Goal: Task Accomplishment & Management: Use online tool/utility

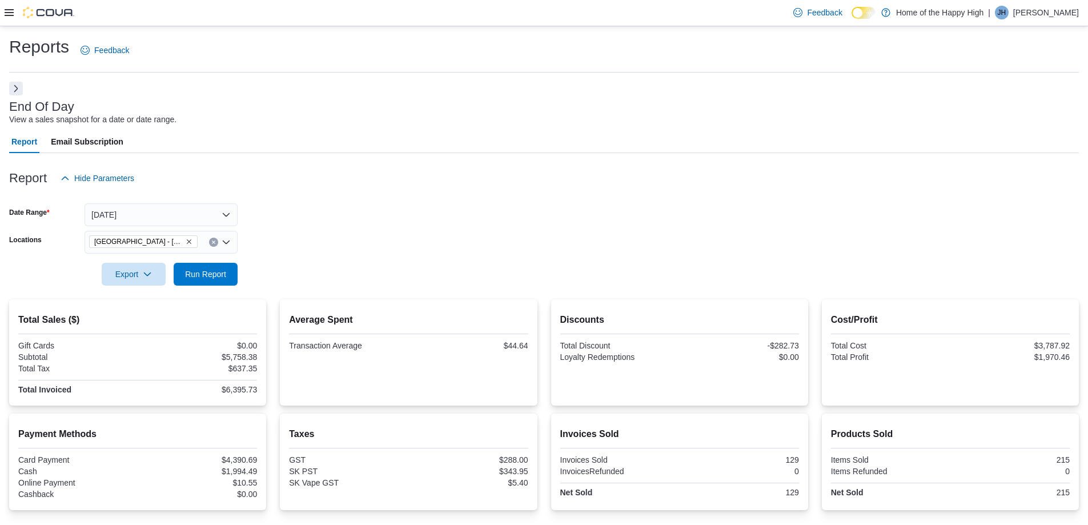
scroll to position [127, 0]
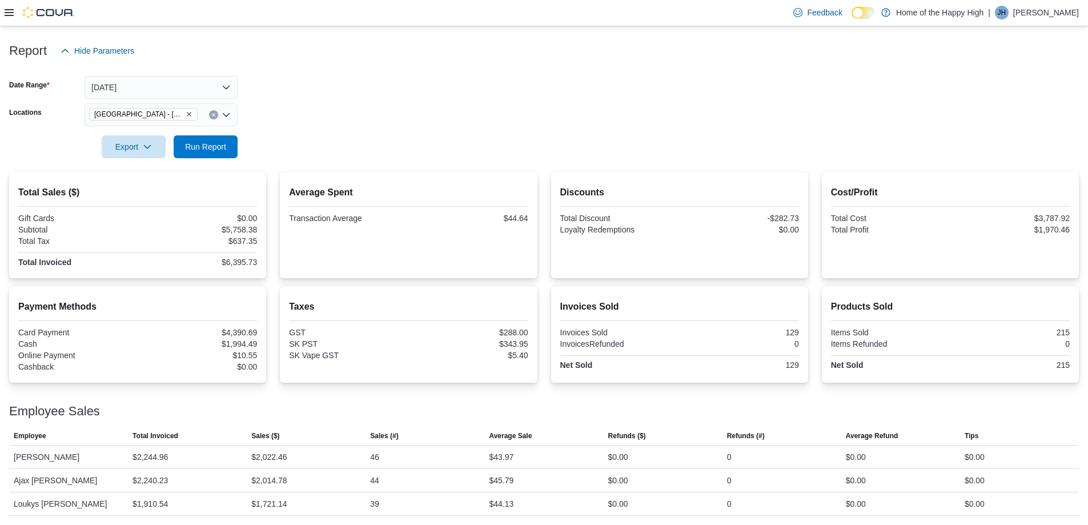
click at [202, 69] on div at bounding box center [543, 69] width 1069 height 14
click at [199, 82] on button "[DATE]" at bounding box center [161, 87] width 153 height 23
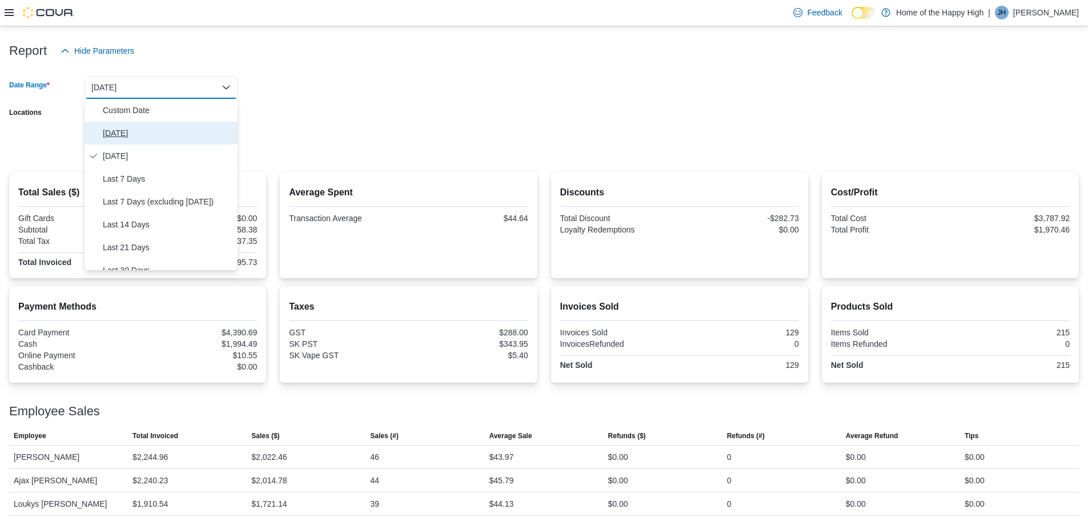
click at [122, 129] on span "[DATE]" at bounding box center [168, 133] width 130 height 14
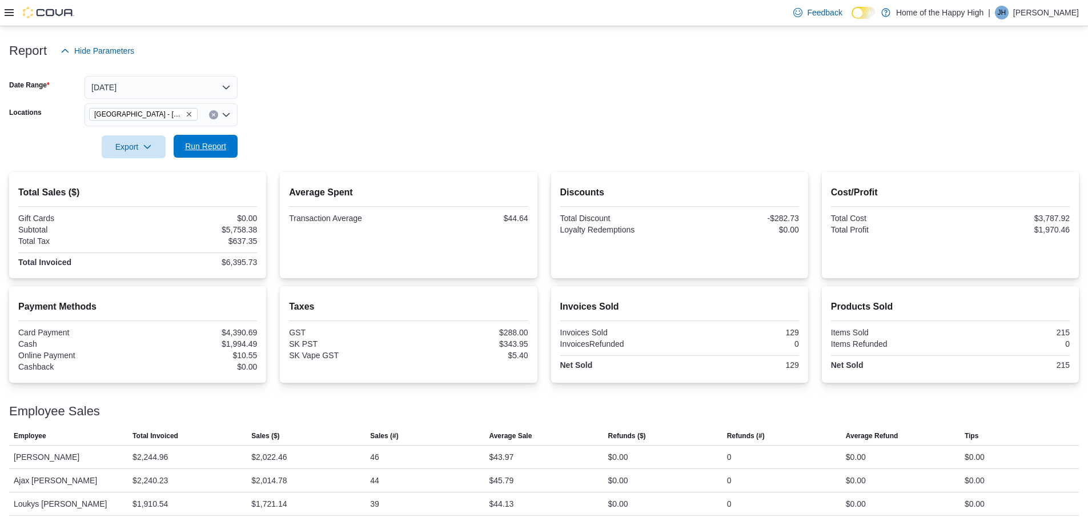
click at [227, 139] on span "Run Report" at bounding box center [205, 146] width 50 height 23
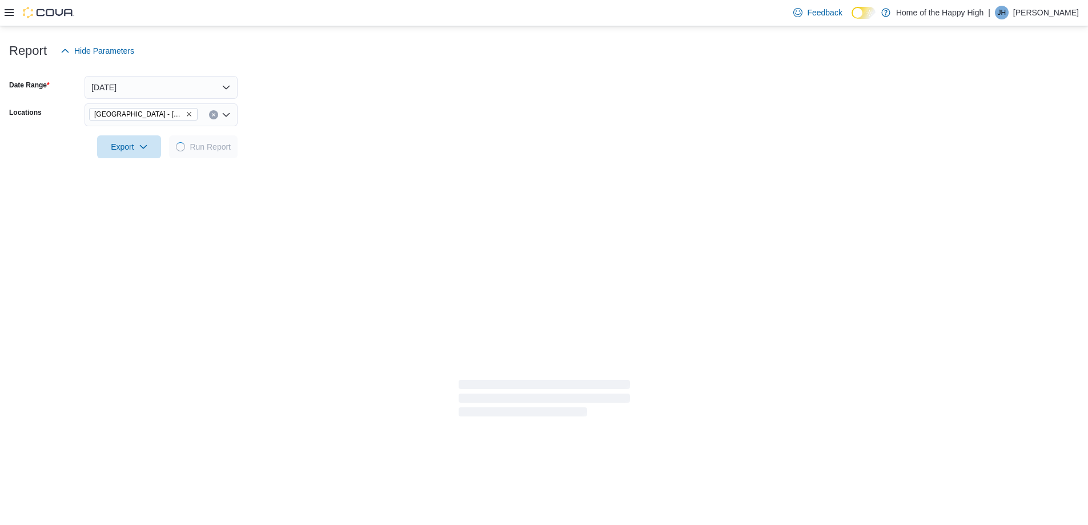
scroll to position [81, 0]
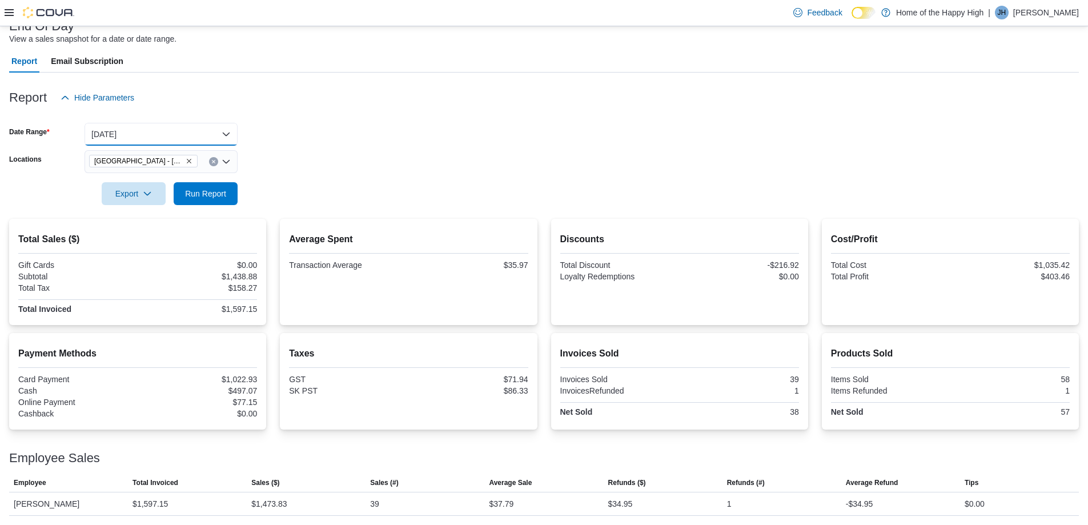
click at [167, 139] on button "[DATE]" at bounding box center [161, 134] width 153 height 23
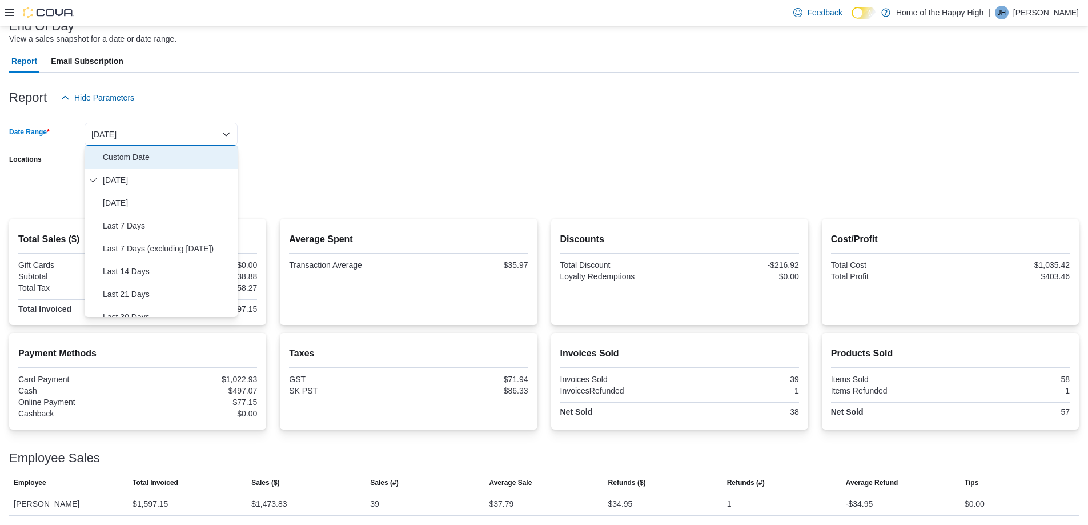
click at [126, 152] on span "Custom Date" at bounding box center [168, 157] width 130 height 14
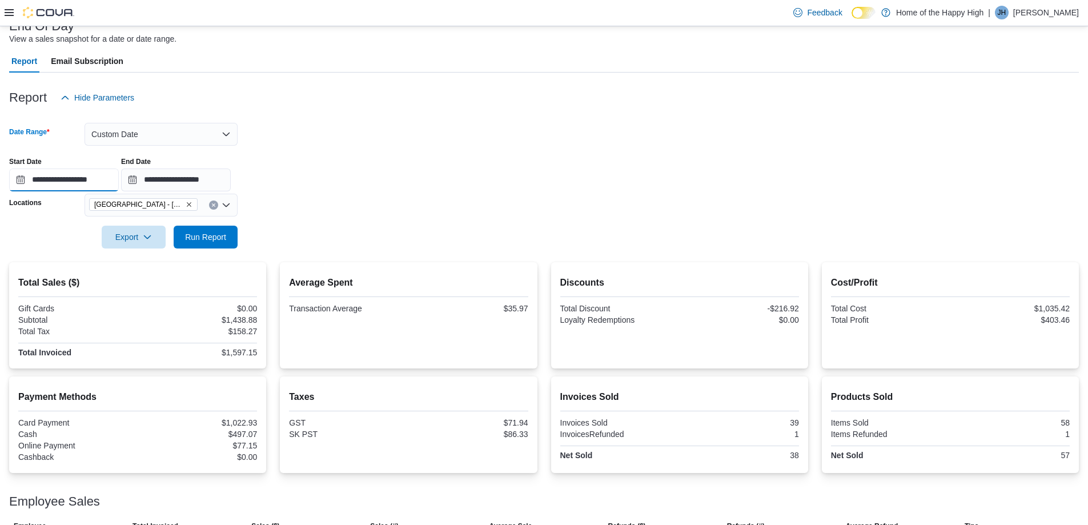
click at [40, 186] on input "**********" at bounding box center [64, 179] width 110 height 23
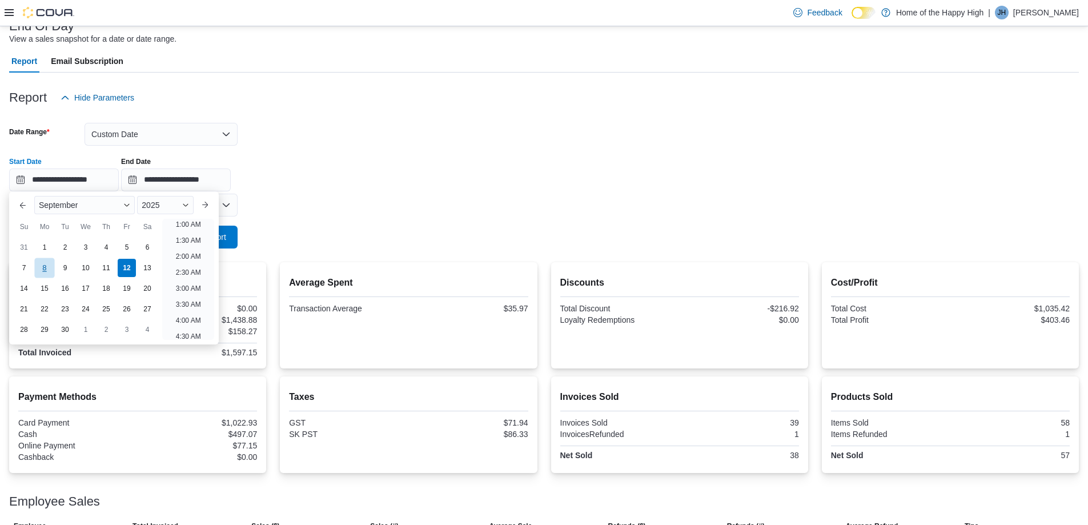
click at [48, 262] on div "8" at bounding box center [44, 268] width 20 height 20
type input "**********"
click at [375, 203] on form "**********" at bounding box center [543, 178] width 1069 height 139
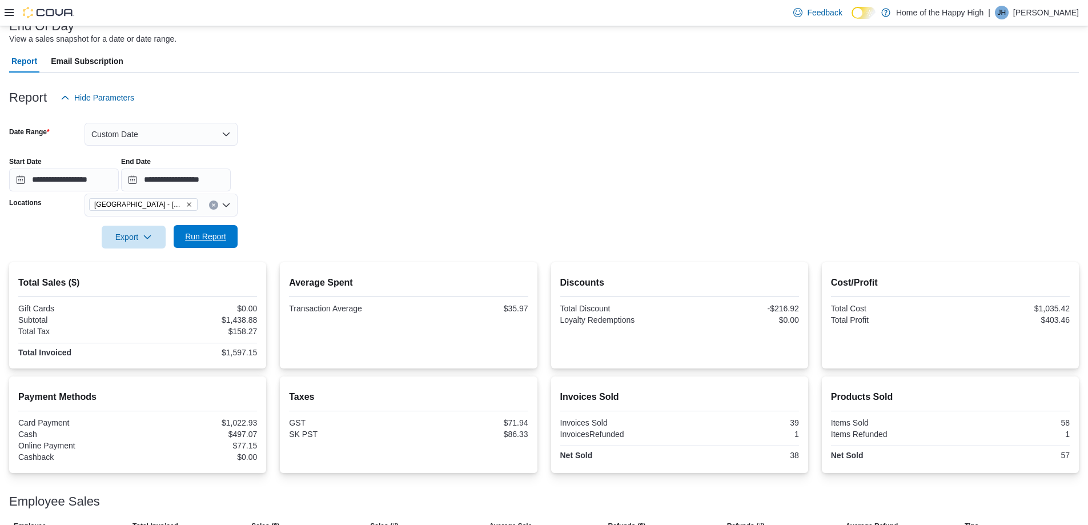
click at [206, 232] on span "Run Report" at bounding box center [205, 236] width 41 height 11
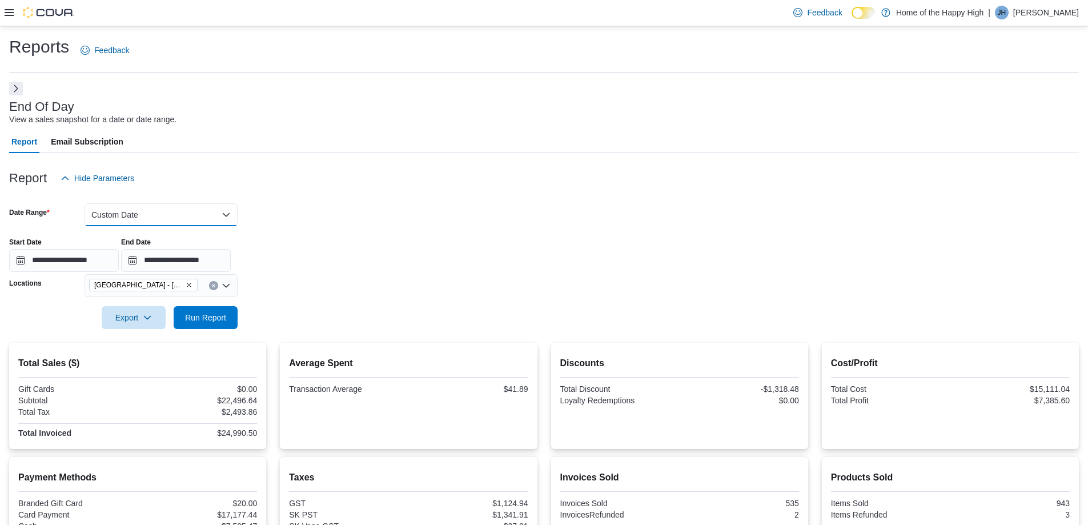
click at [163, 222] on button "Custom Date" at bounding box center [161, 214] width 153 height 23
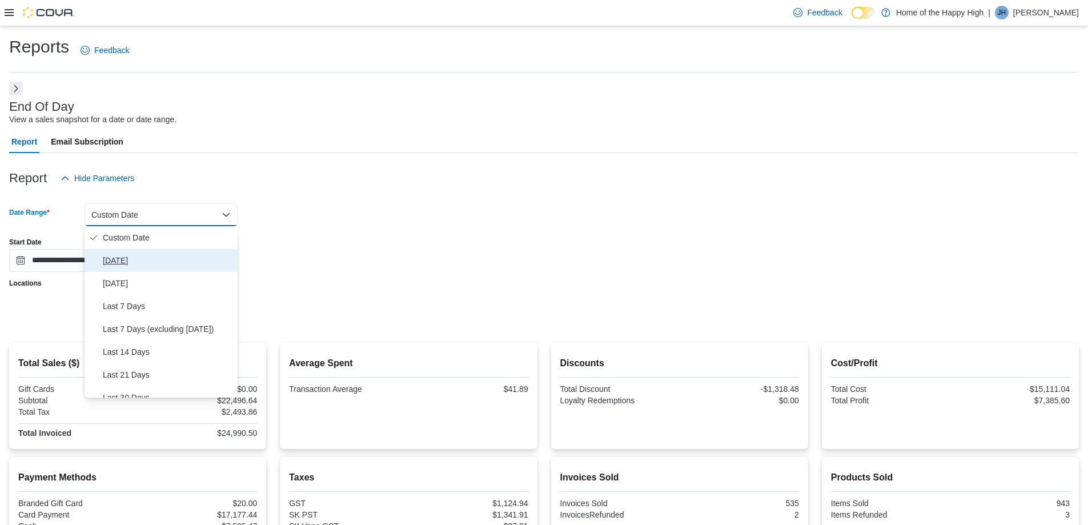
click at [124, 262] on span "[DATE]" at bounding box center [168, 261] width 130 height 14
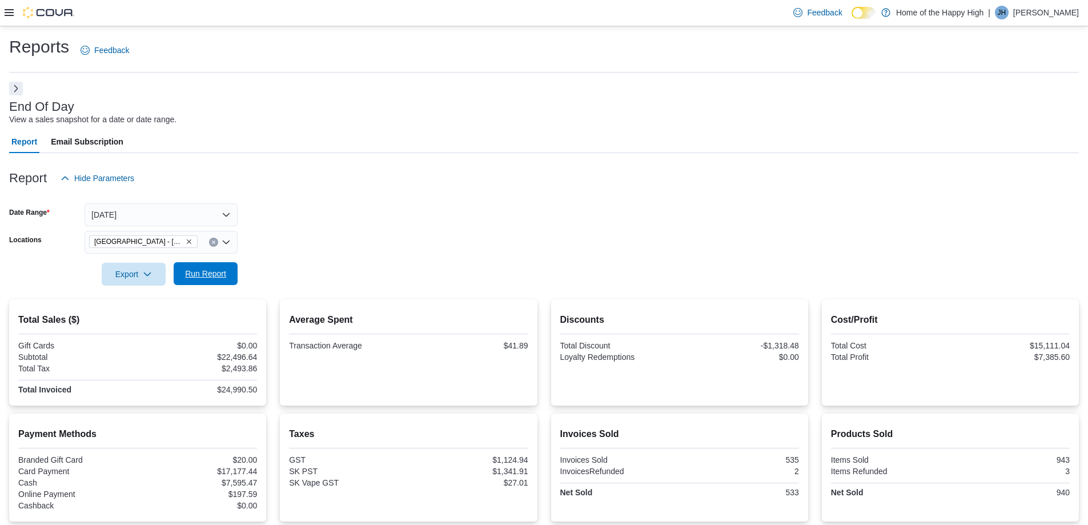
click at [206, 272] on span "Run Report" at bounding box center [205, 273] width 41 height 11
click at [218, 274] on span "Run Report" at bounding box center [205, 273] width 41 height 11
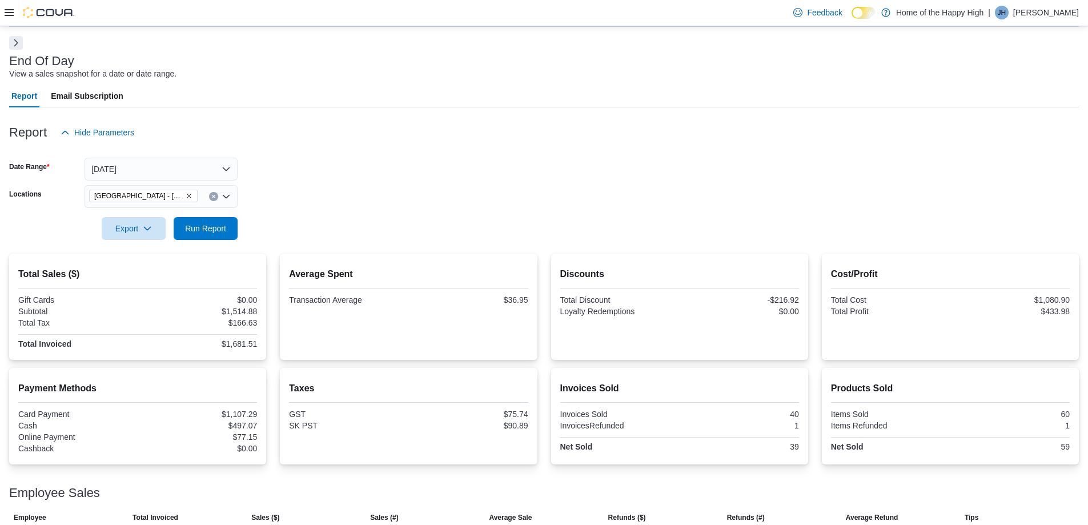
scroll to position [81, 0]
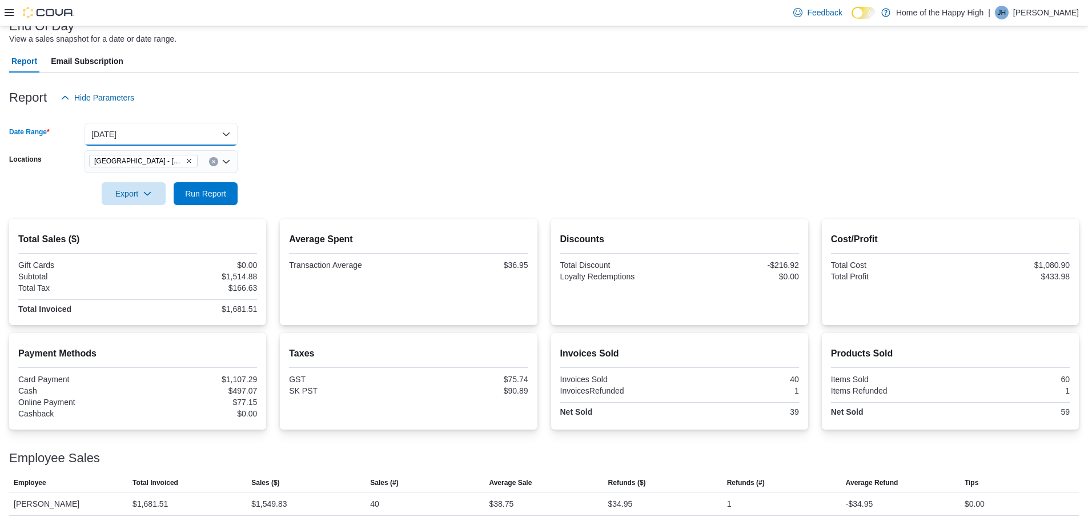
click at [196, 134] on button "[DATE]" at bounding box center [161, 134] width 153 height 23
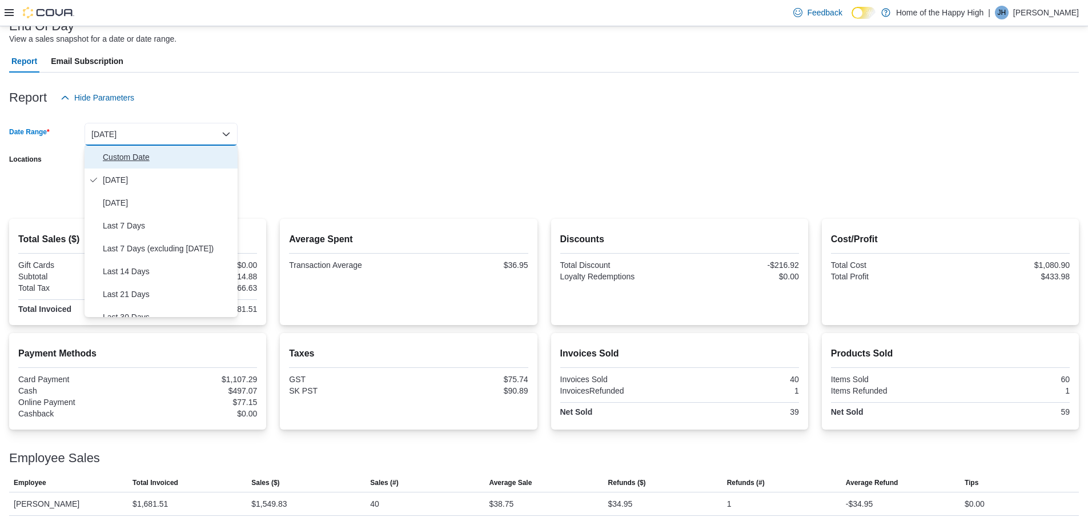
click at [139, 157] on span "Custom Date" at bounding box center [168, 157] width 130 height 14
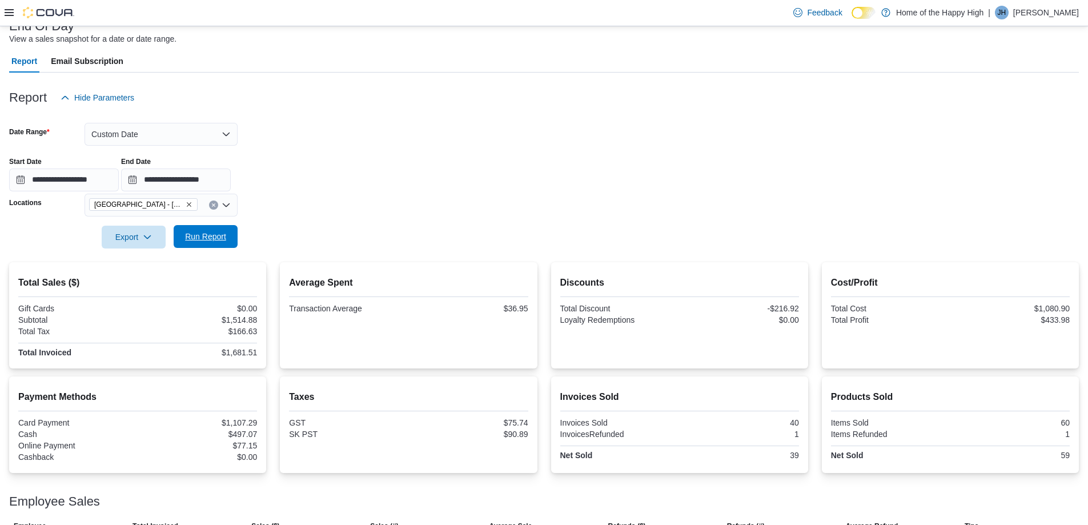
click at [204, 235] on span "Run Report" at bounding box center [205, 236] width 41 height 11
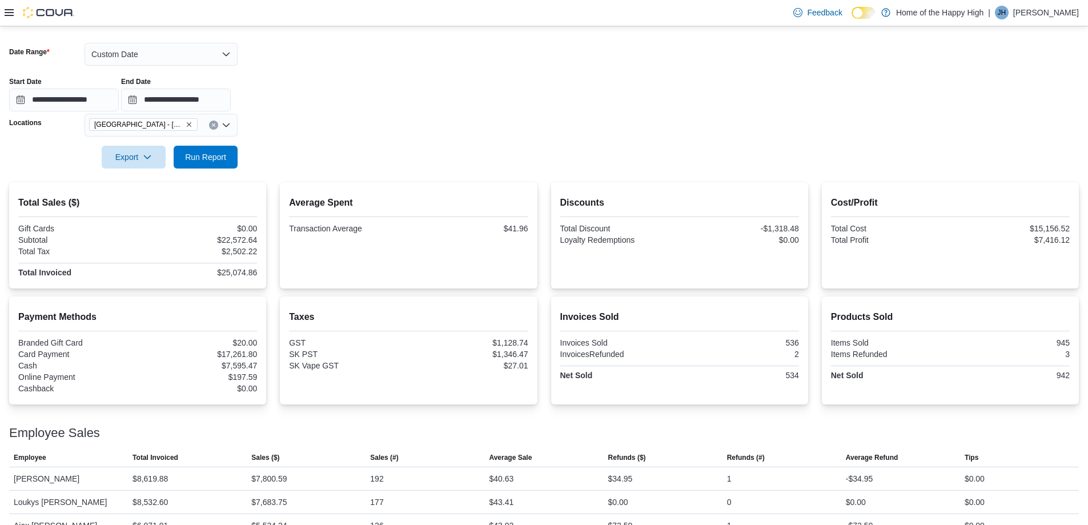
scroll to position [91, 0]
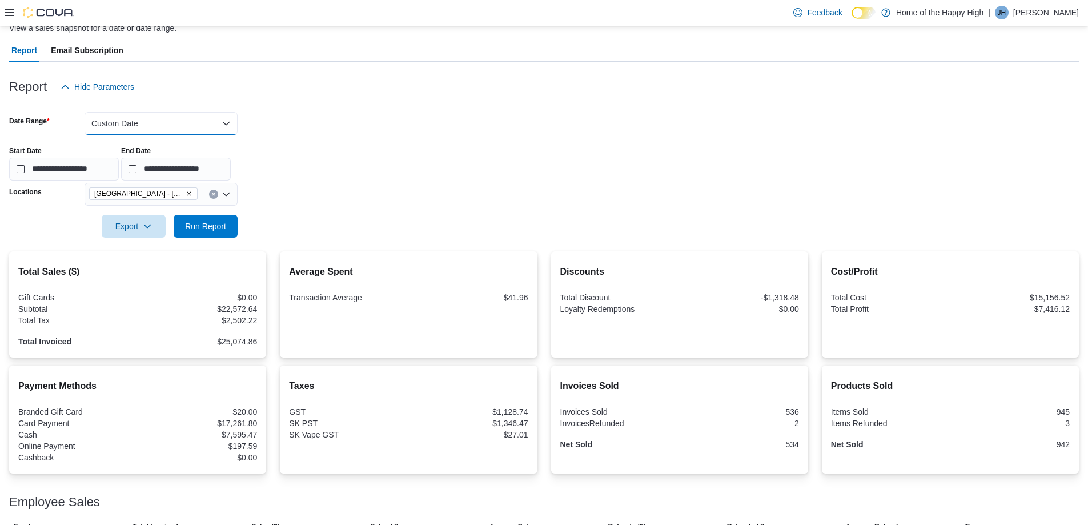
click at [187, 126] on button "Custom Date" at bounding box center [161, 123] width 153 height 23
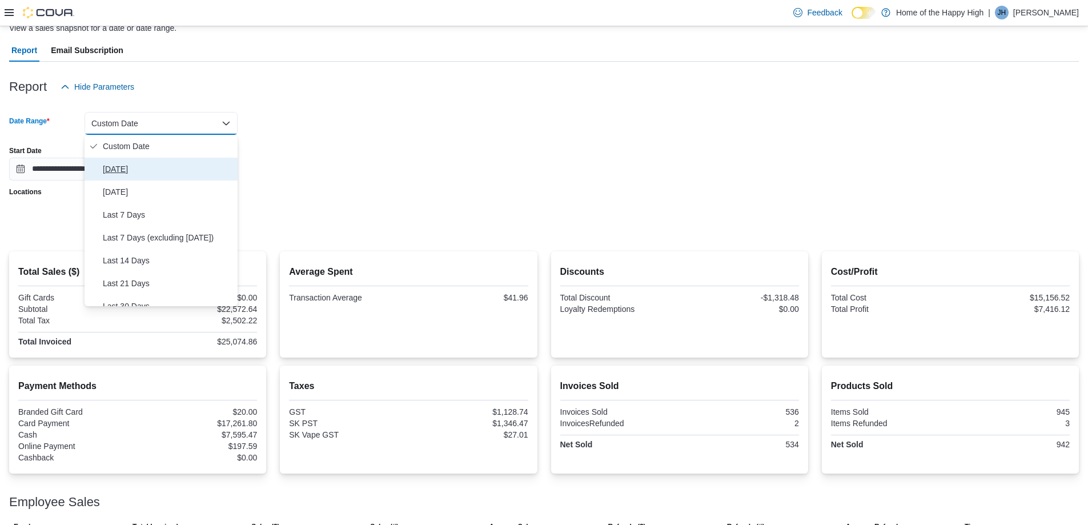
click at [115, 172] on span "[DATE]" at bounding box center [168, 169] width 130 height 14
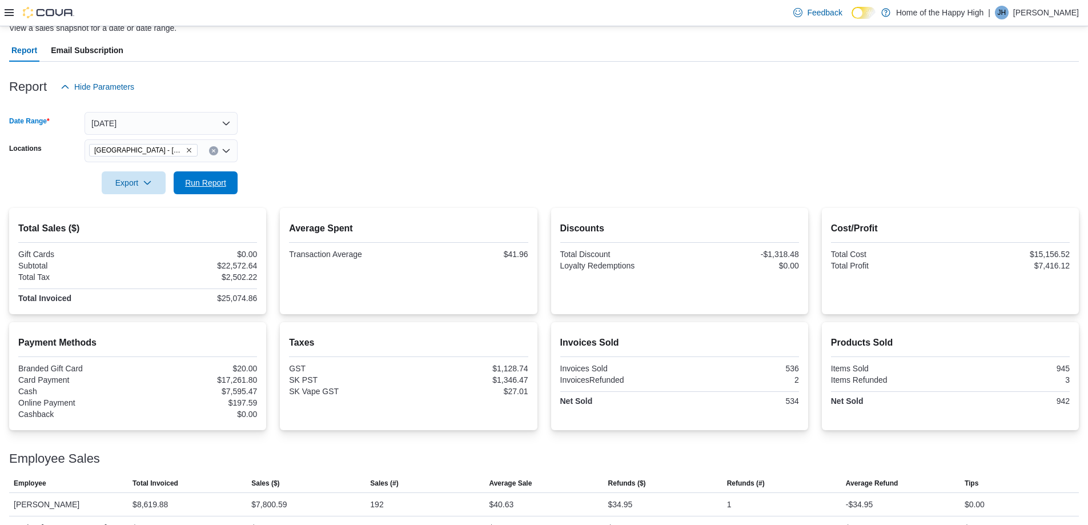
click at [206, 189] on span "Run Report" at bounding box center [205, 182] width 50 height 23
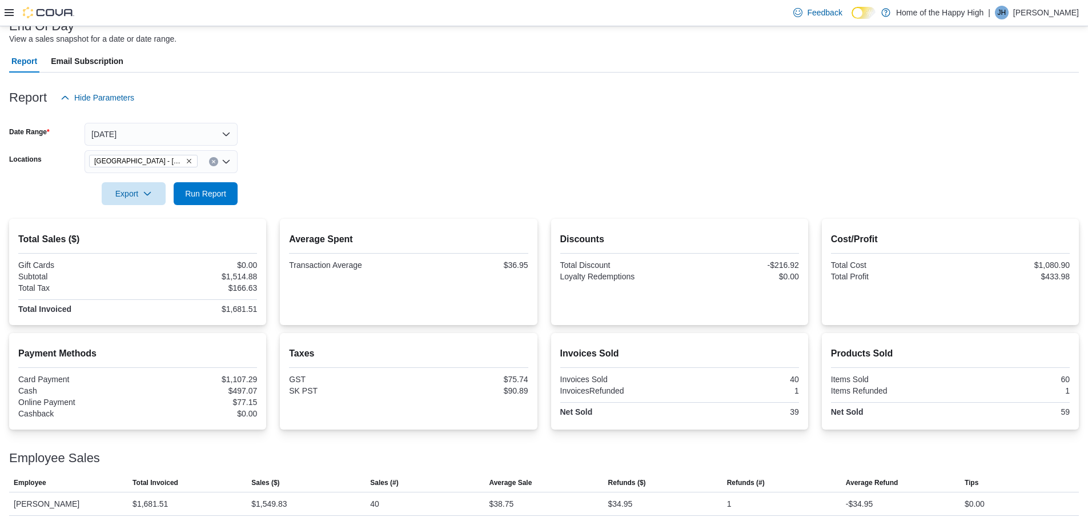
scroll to position [81, 0]
click at [205, 199] on span "Run Report" at bounding box center [205, 193] width 50 height 23
click at [204, 138] on button "[DATE]" at bounding box center [161, 134] width 153 height 23
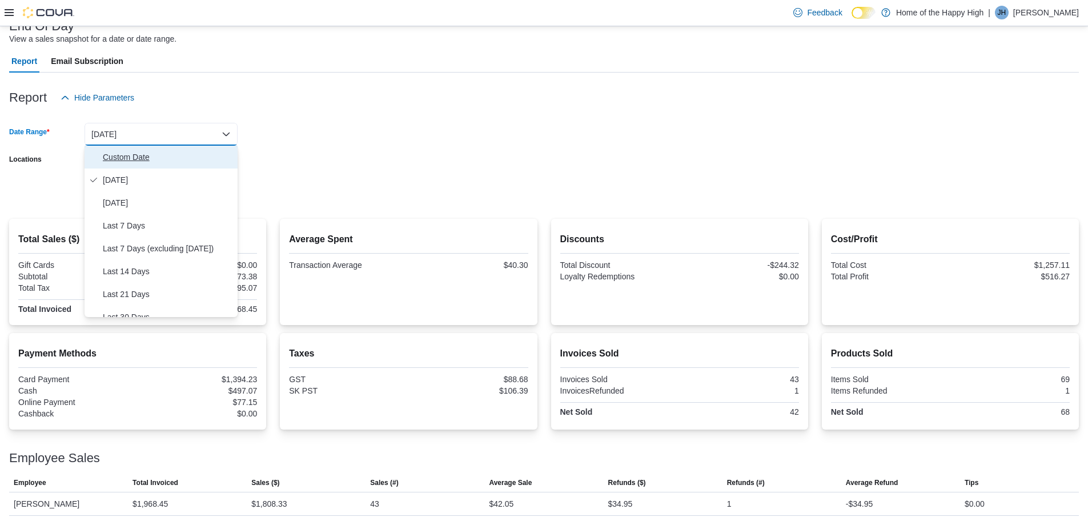
click at [127, 154] on span "Custom Date" at bounding box center [168, 157] width 130 height 14
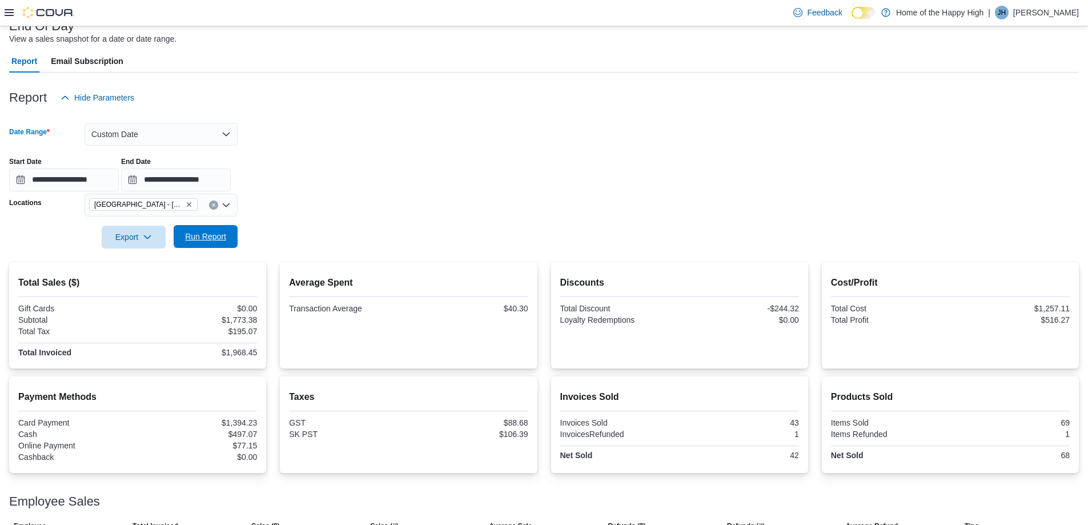
click at [201, 228] on span "Run Report" at bounding box center [205, 236] width 50 height 23
